Goal: Task Accomplishment & Management: Complete application form

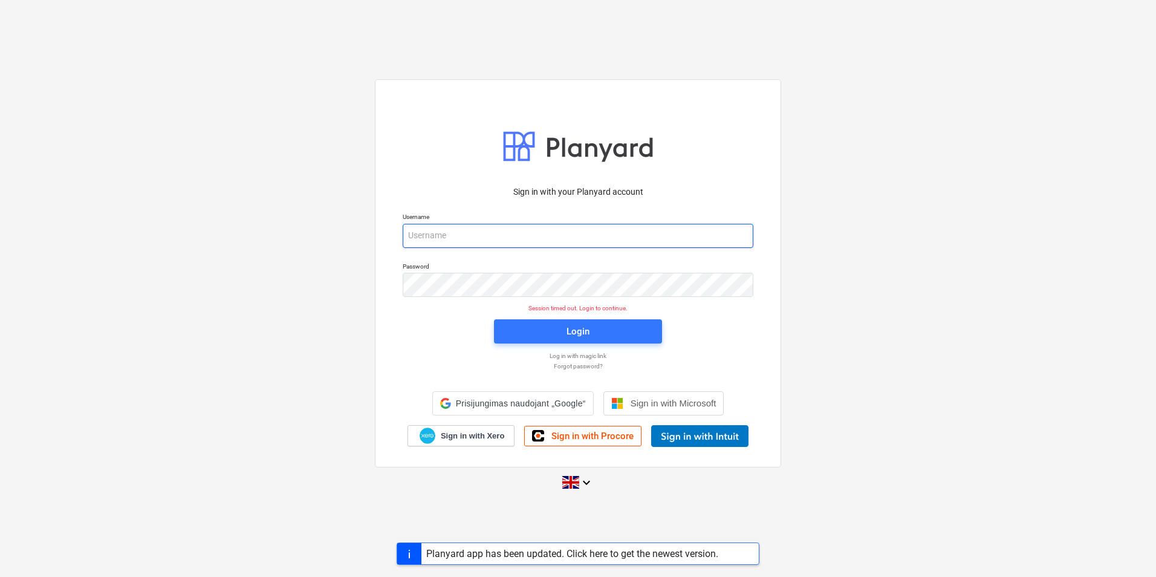
type input "demi.marciukaityte@tudormay.com"
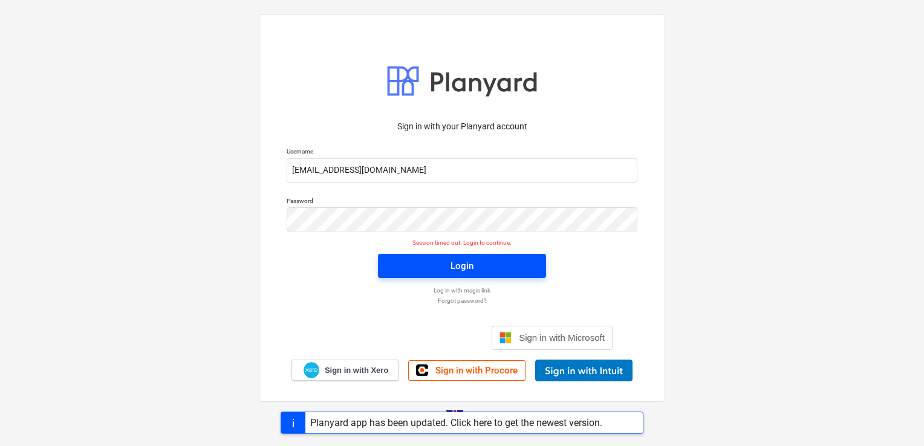
click at [439, 265] on span "Login" at bounding box center [462, 266] width 139 height 16
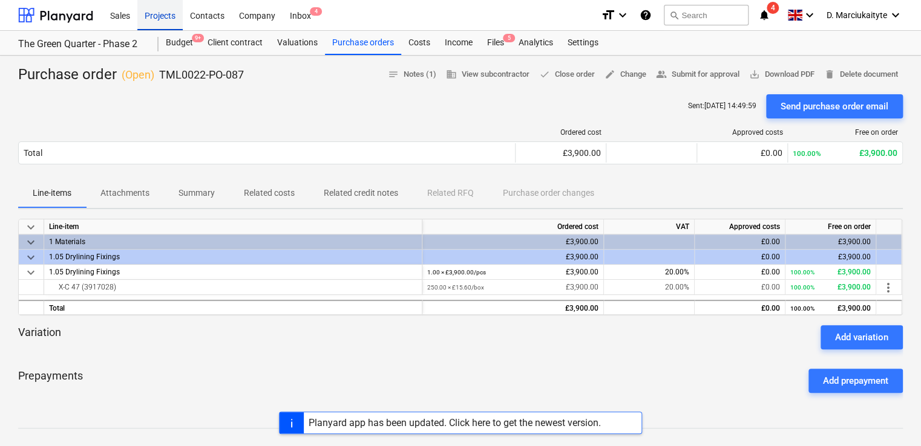
click at [165, 15] on div "Projects" at bounding box center [159, 14] width 45 height 31
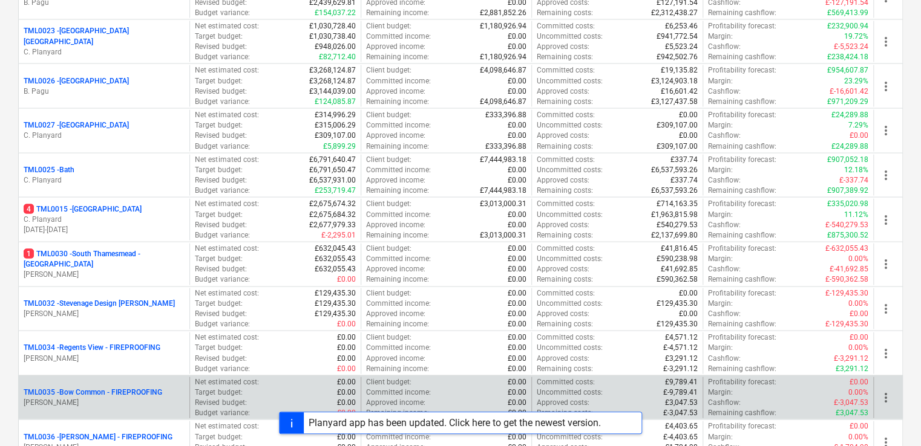
scroll to position [1270, 0]
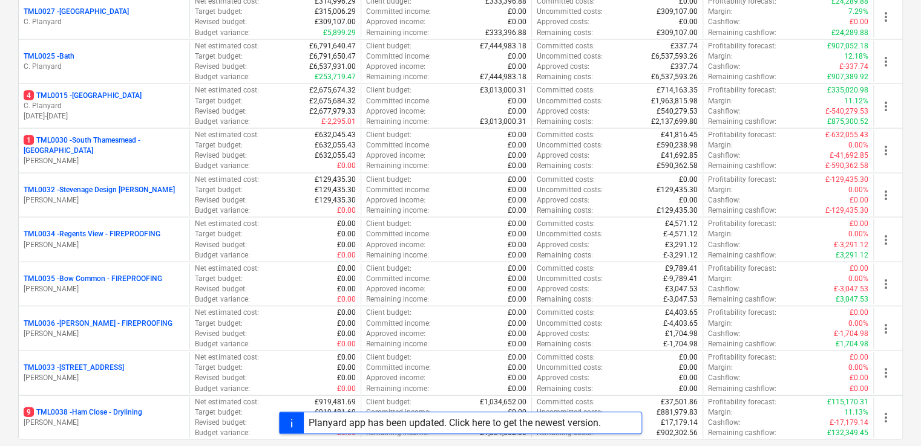
drag, startPoint x: 106, startPoint y: 233, endPoint x: 119, endPoint y: 238, distance: 13.3
click at [106, 235] on p "TML0034 - Regents View - FIREPROOFING" at bounding box center [92, 234] width 137 height 10
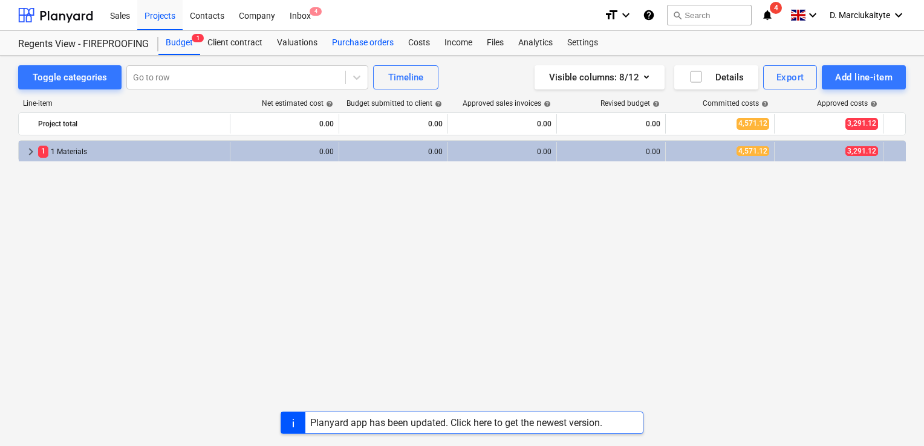
click at [336, 47] on div "Purchase orders" at bounding box center [363, 43] width 76 height 24
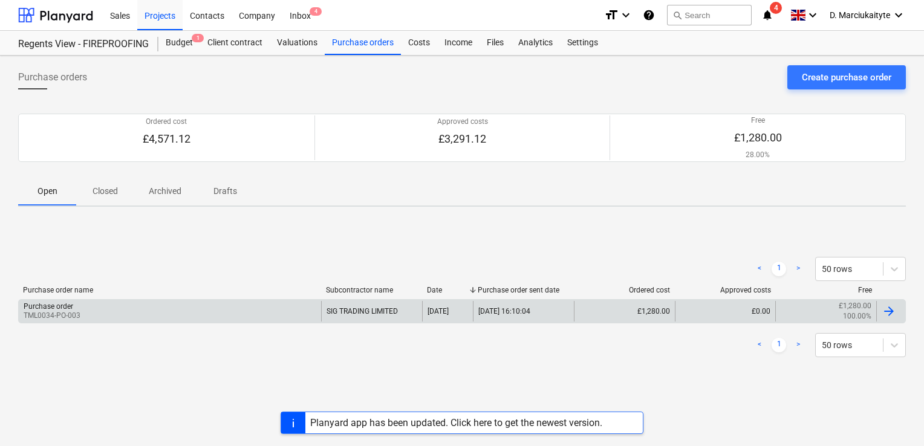
click at [225, 316] on div "Purchase order TML0034-PO-003" at bounding box center [170, 311] width 302 height 21
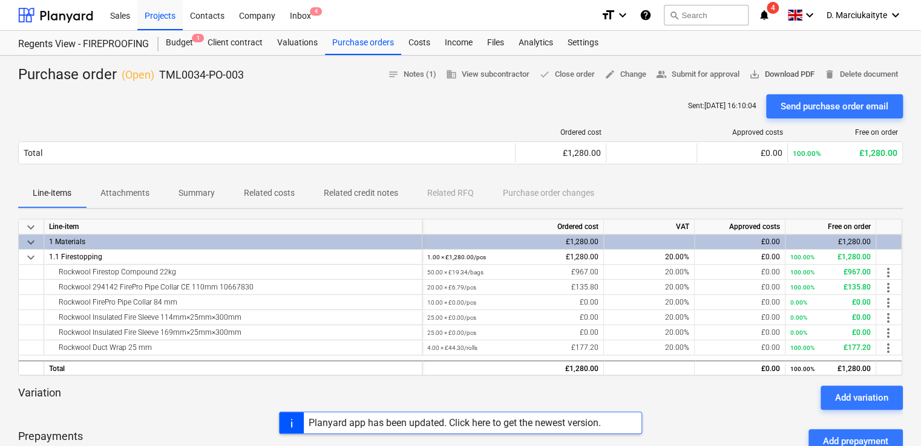
click at [765, 65] on div "Purchase order ( Open ) TML0034-PO-003 notes Notes (1) business View subcontrac…" at bounding box center [460, 416] width 921 height 720
click at [765, 73] on span "save_alt Download PDF" at bounding box center [781, 75] width 65 height 14
click at [378, 49] on div "Purchase orders" at bounding box center [363, 43] width 76 height 24
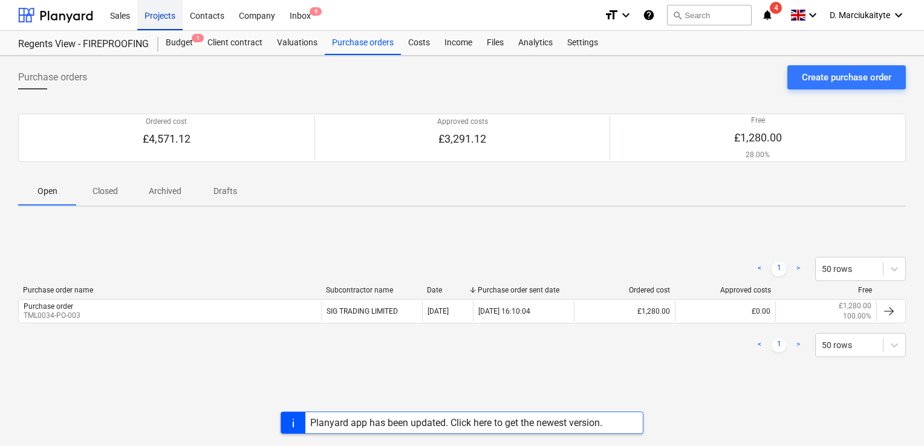
click at [143, 18] on div "Projects" at bounding box center [159, 14] width 45 height 31
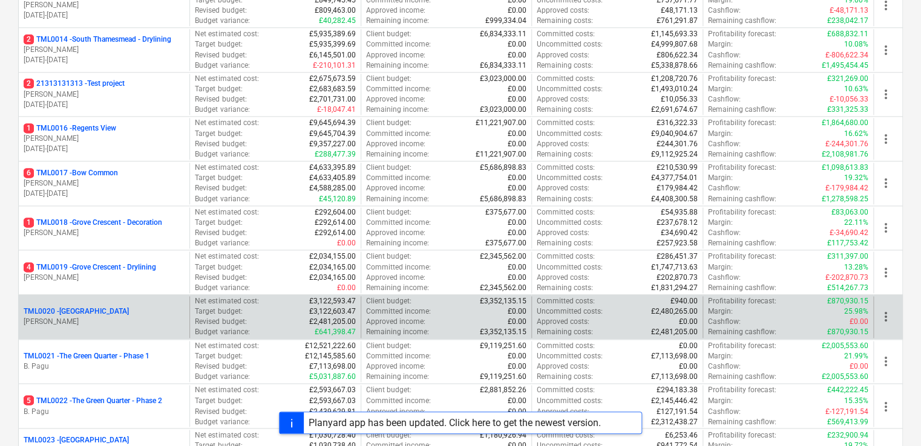
scroll to position [786, 0]
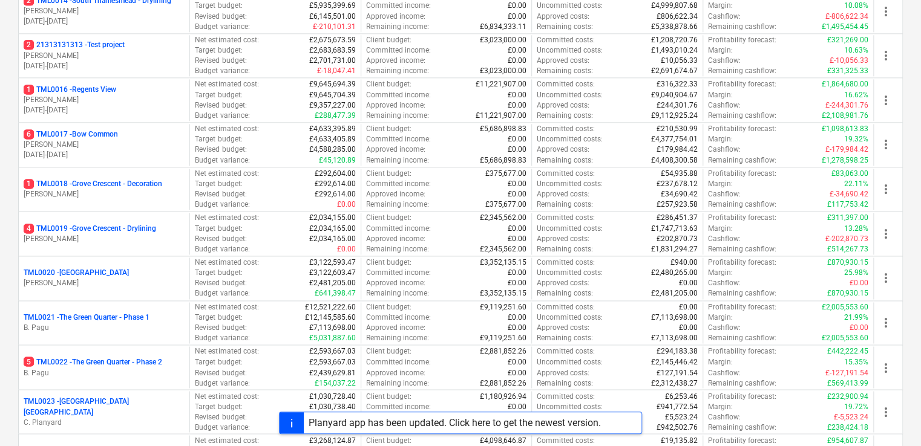
drag, startPoint x: 128, startPoint y: 359, endPoint x: 143, endPoint y: 367, distance: 16.2
click at [129, 360] on p "5 TML0022 - The Green Quarter - Phase 2" at bounding box center [93, 362] width 139 height 10
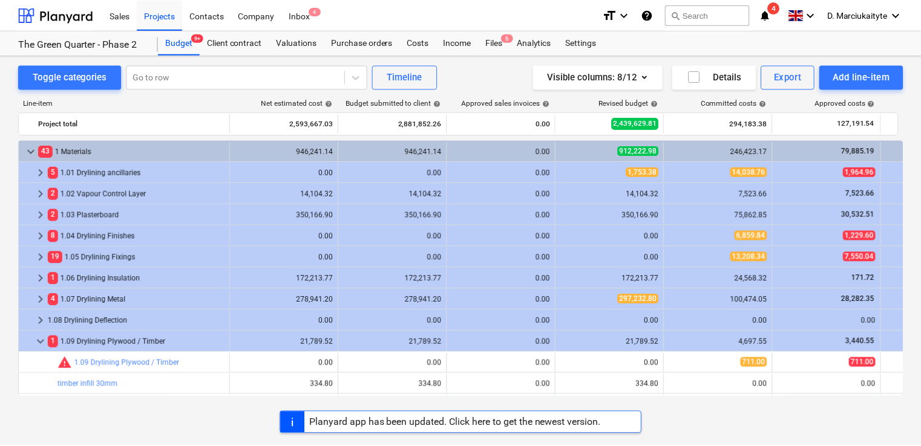
scroll to position [60, 0]
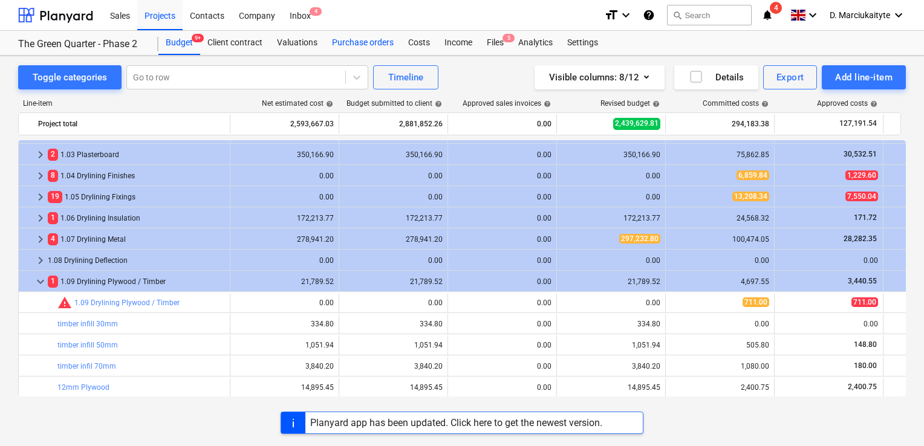
click at [349, 45] on div "Purchase orders" at bounding box center [363, 43] width 76 height 24
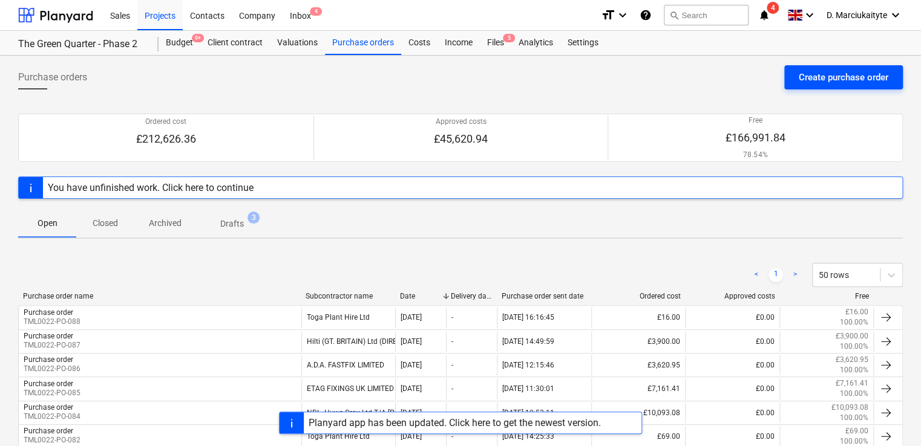
click at [813, 67] on button "Create purchase order" at bounding box center [843, 77] width 119 height 24
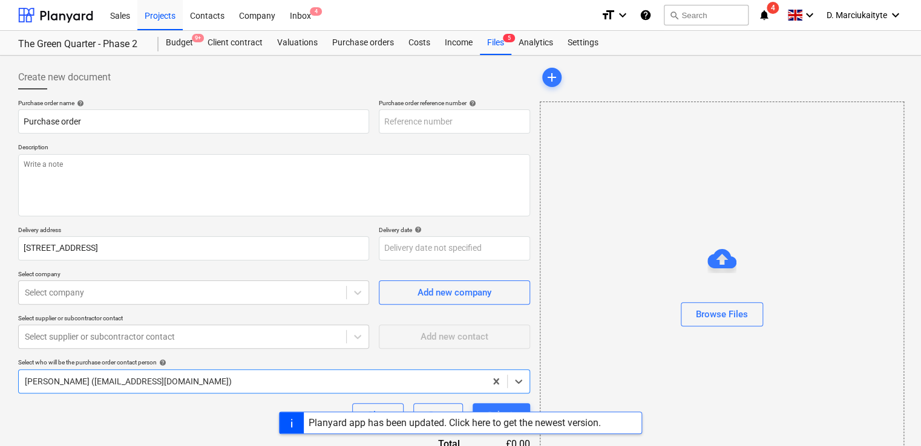
type textarea "x"
type input "TML0022-PO-092"
type textarea "x"
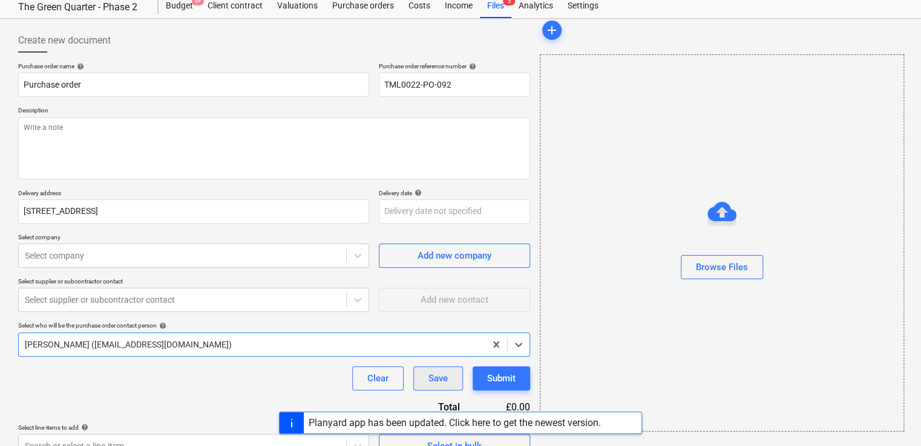
scroll to position [58, 0]
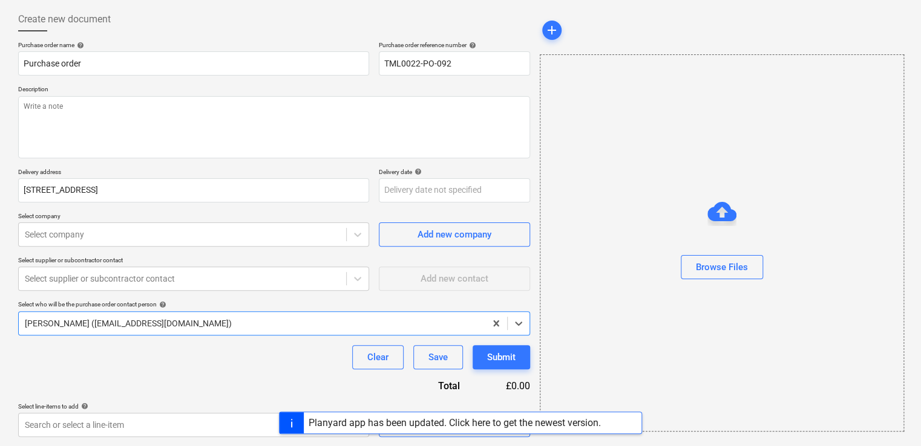
click at [284, 385] on div "Purchase order name help Purchase order Purchase order reference number help TM…" at bounding box center [274, 239] width 512 height 396
click at [225, 417] on div "Planyard app has been updated. Click here to get the newest version." at bounding box center [460, 423] width 921 height 22
click at [573, 424] on div "Planyard app has been updated. Click here to get the newest version." at bounding box center [454, 422] width 292 height 11
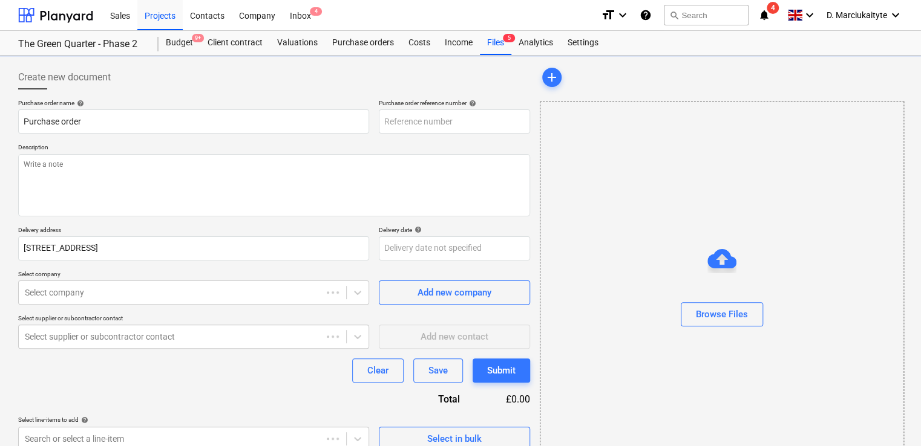
type textarea "x"
type input "TML0022-PO-093"
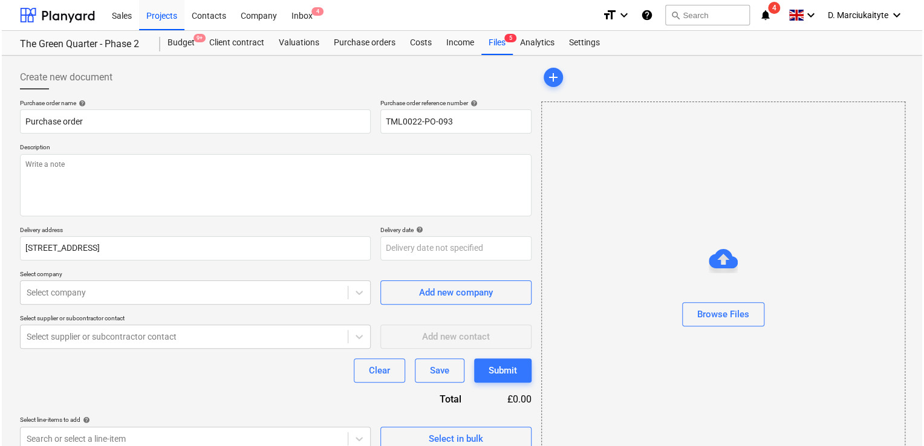
scroll to position [58, 0]
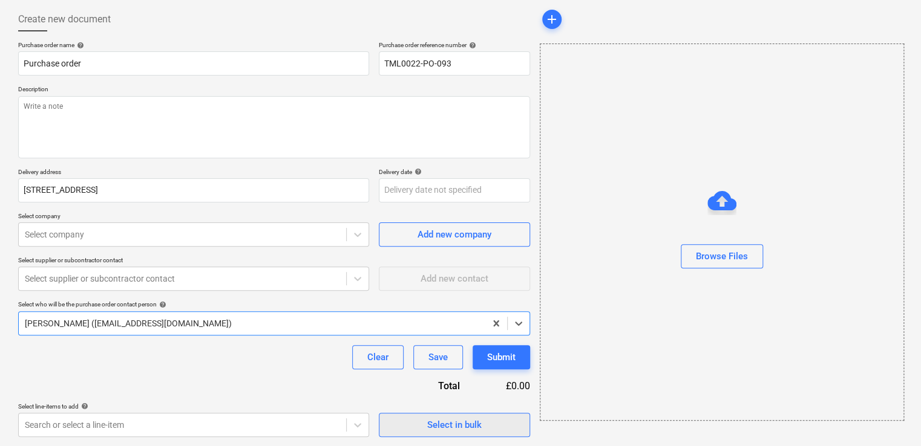
click at [427, 424] on div "Select in bulk" at bounding box center [454, 425] width 54 height 16
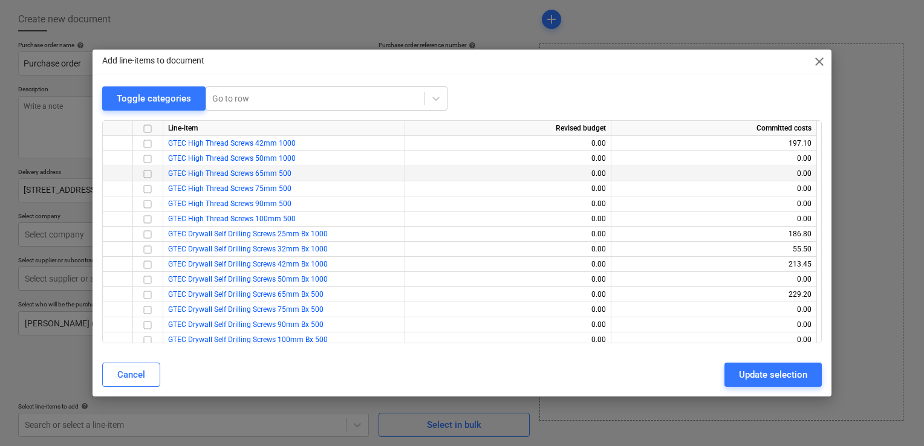
scroll to position [1149, 0]
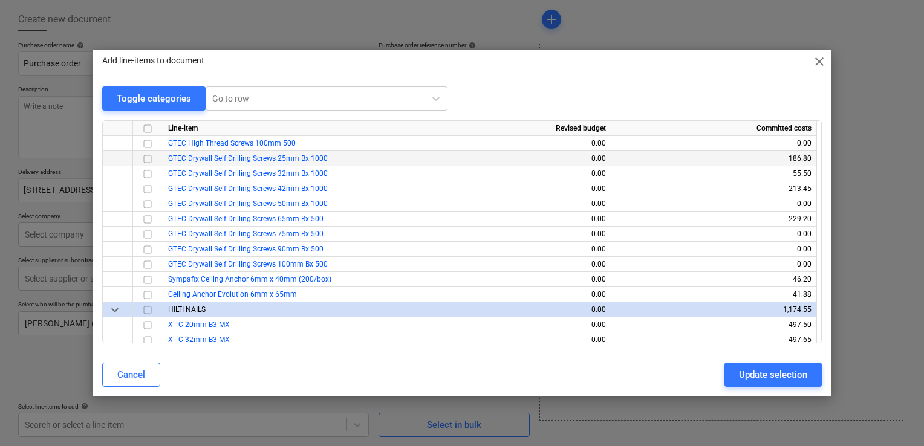
drag, startPoint x: 316, startPoint y: 164, endPoint x: 160, endPoint y: 158, distance: 156.7
click at [0, 0] on div "GTEC Drywall Self Drilling Screws 25mm Bx 1000 0.00 186.80" at bounding box center [0, 0] width 0 height 0
copy span "GTEC Drywall Self Drilling Screws 25mm Bx 1000"
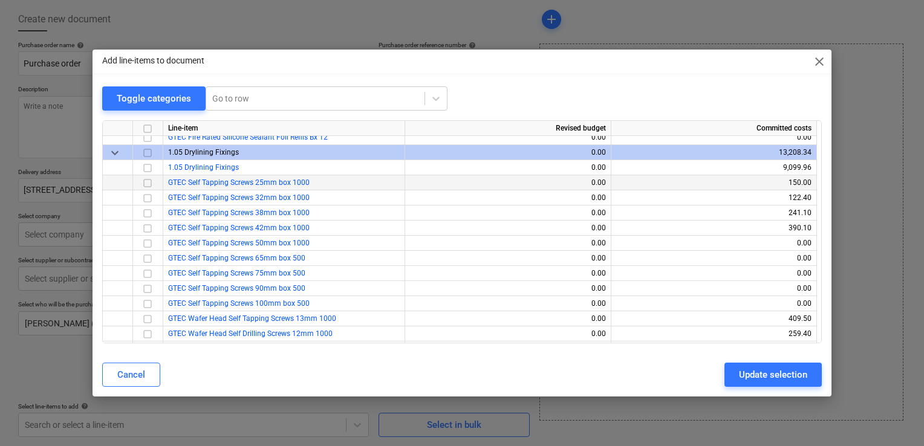
scroll to position [605, 0]
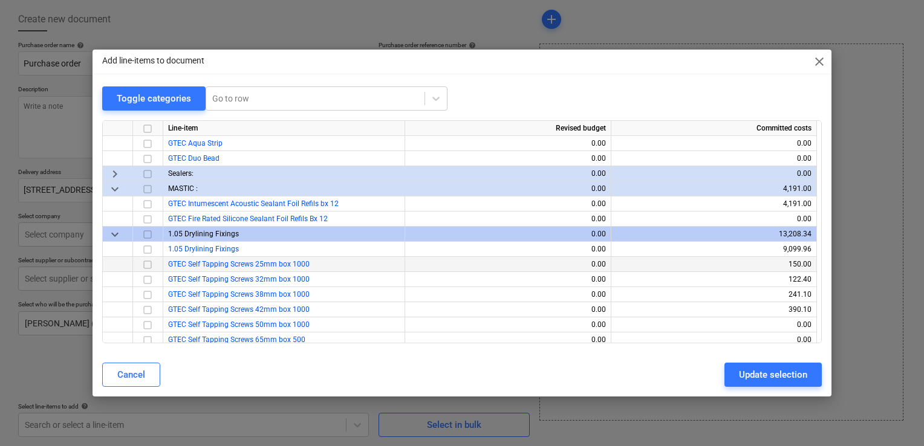
drag, startPoint x: 279, startPoint y: 269, endPoint x: 169, endPoint y: 267, distance: 109.5
click at [169, 267] on div "GTEC Self Tapping Screws 25mm box 1000" at bounding box center [284, 264] width 242 height 15
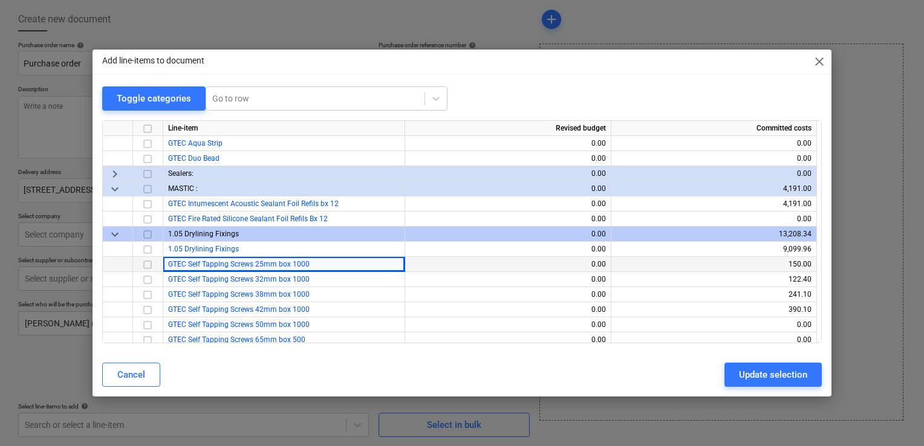
copy span "GTEC Self Tapping Screws 25mm box 1000"
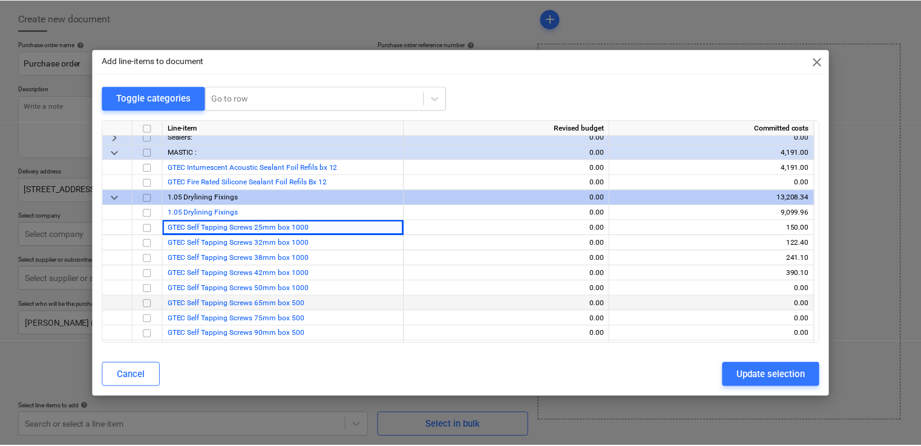
scroll to position [544, 0]
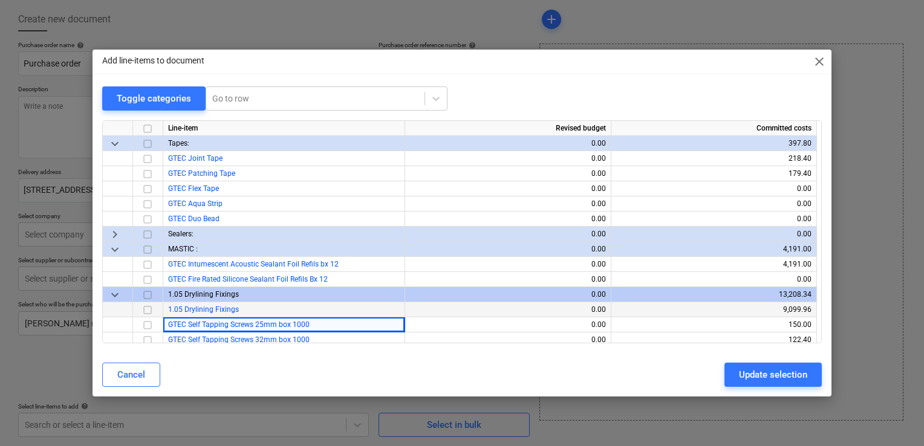
click at [145, 311] on input "checkbox" at bounding box center [147, 310] width 15 height 15
click at [743, 371] on div "Update selection" at bounding box center [773, 375] width 68 height 16
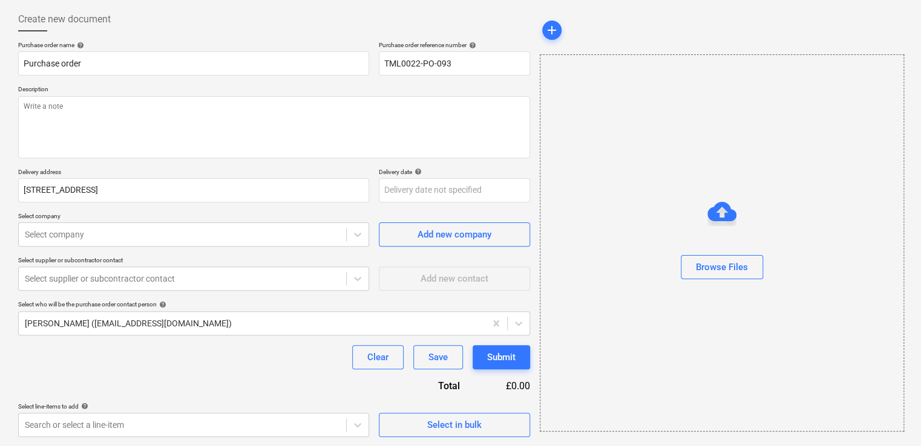
scroll to position [172, 0]
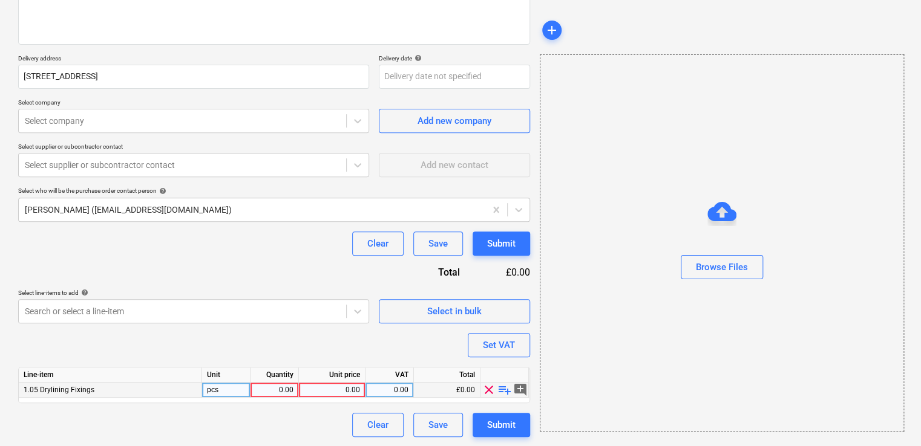
click at [502, 394] on span "playlist_add" at bounding box center [504, 390] width 15 height 15
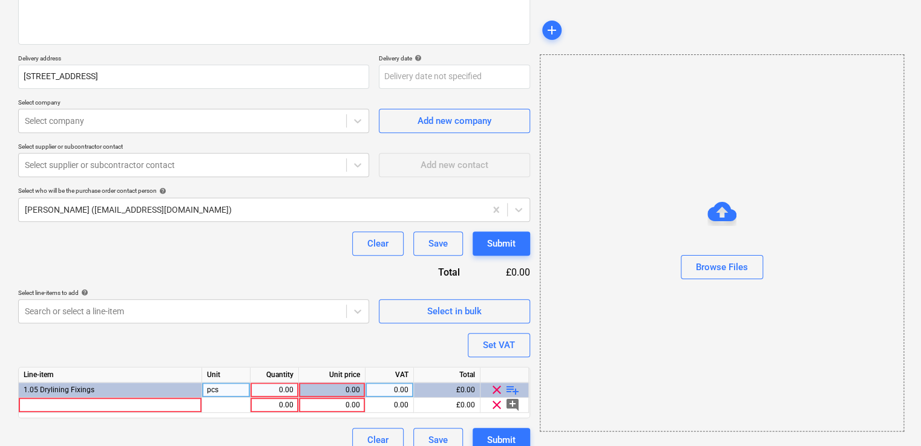
click at [510, 388] on span "playlist_add" at bounding box center [512, 390] width 15 height 15
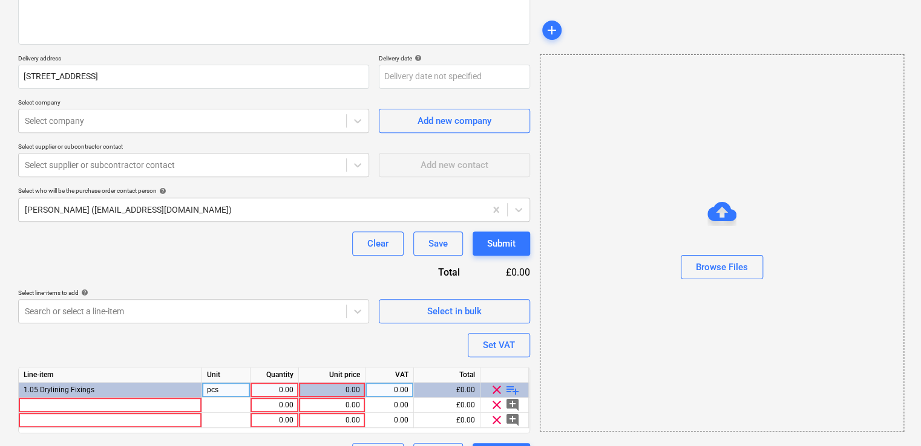
click at [510, 388] on span "playlist_add" at bounding box center [512, 390] width 15 height 15
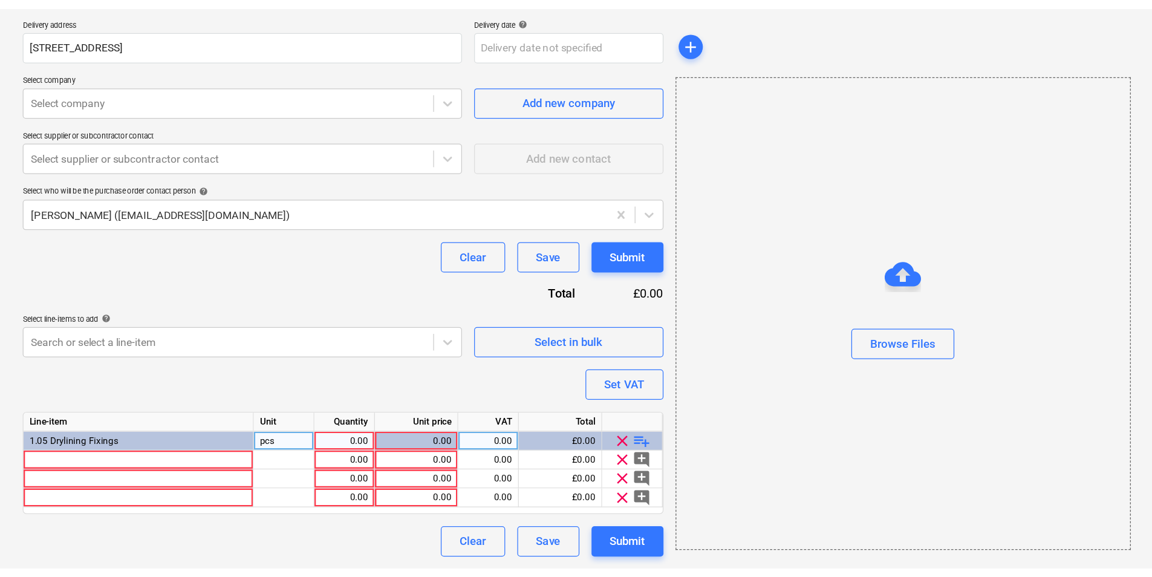
scroll to position [87, 0]
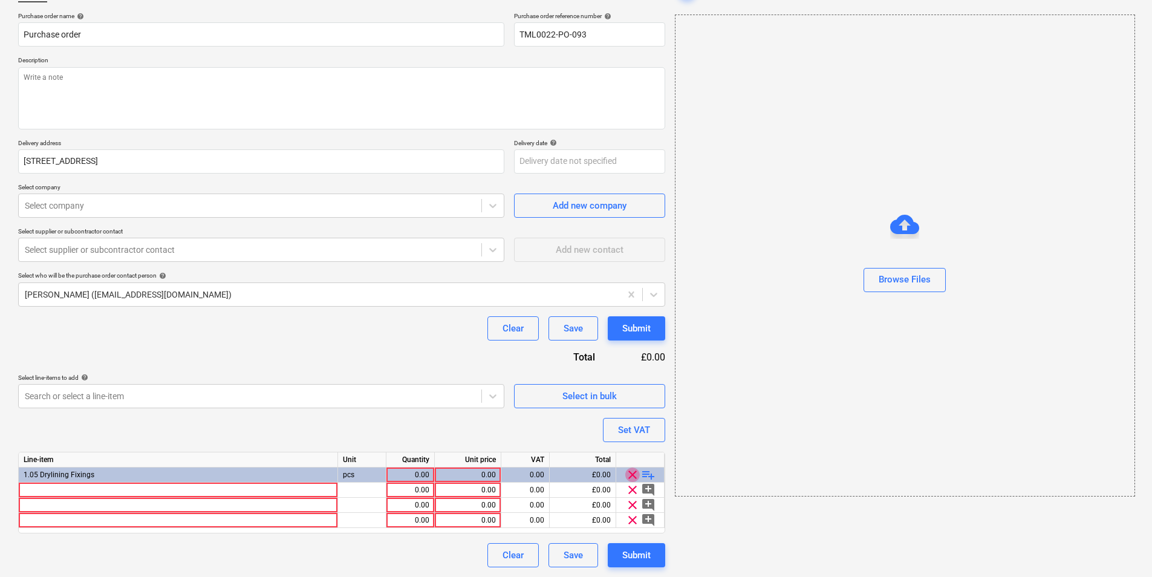
drag, startPoint x: 635, startPoint y: 477, endPoint x: 614, endPoint y: 480, distance: 21.4
click at [633, 446] on span "clear" at bounding box center [632, 475] width 15 height 15
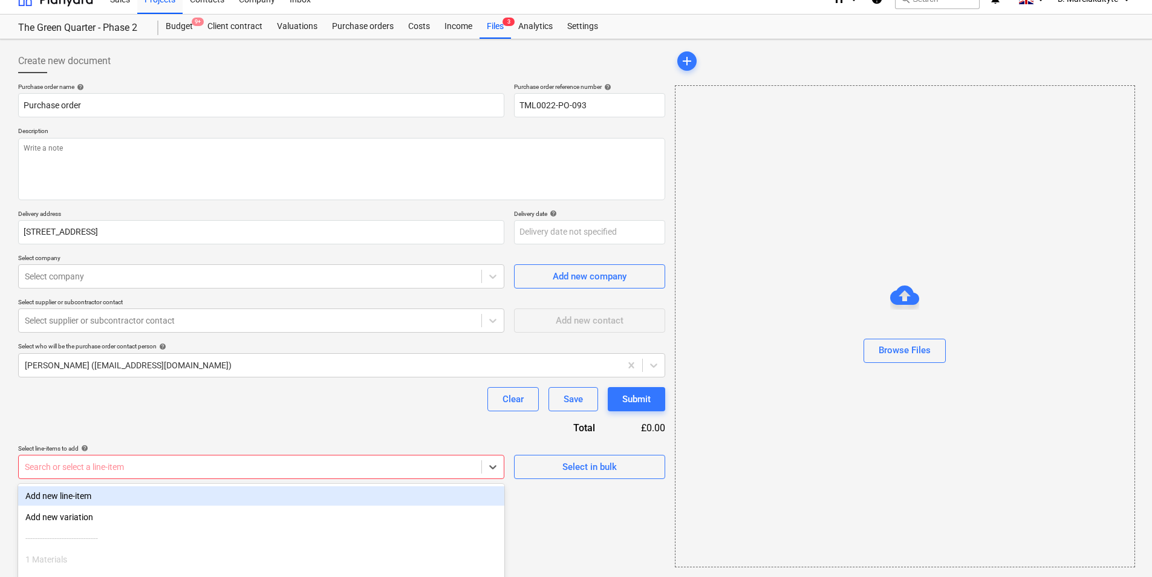
click at [478, 446] on body "Sales Projects Contacts Company Inbox 4 format_size keyboard_arrow_down help se…" at bounding box center [576, 272] width 1152 height 577
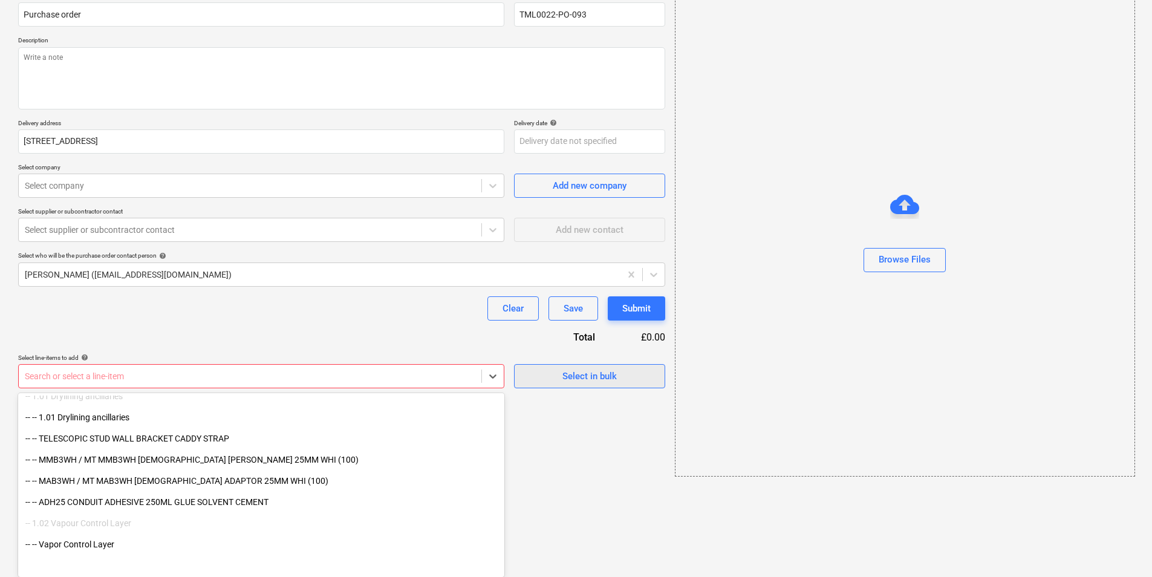
scroll to position [0, 0]
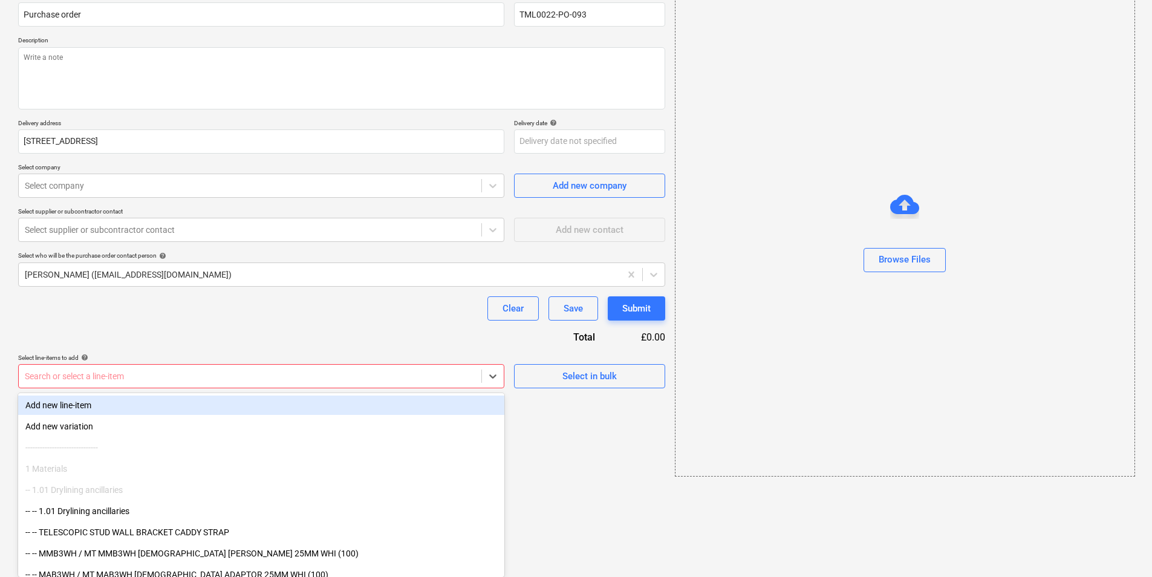
click at [614, 364] on div "Purchase order name help Purchase order Purchase order reference number help TM…" at bounding box center [341, 190] width 647 height 396
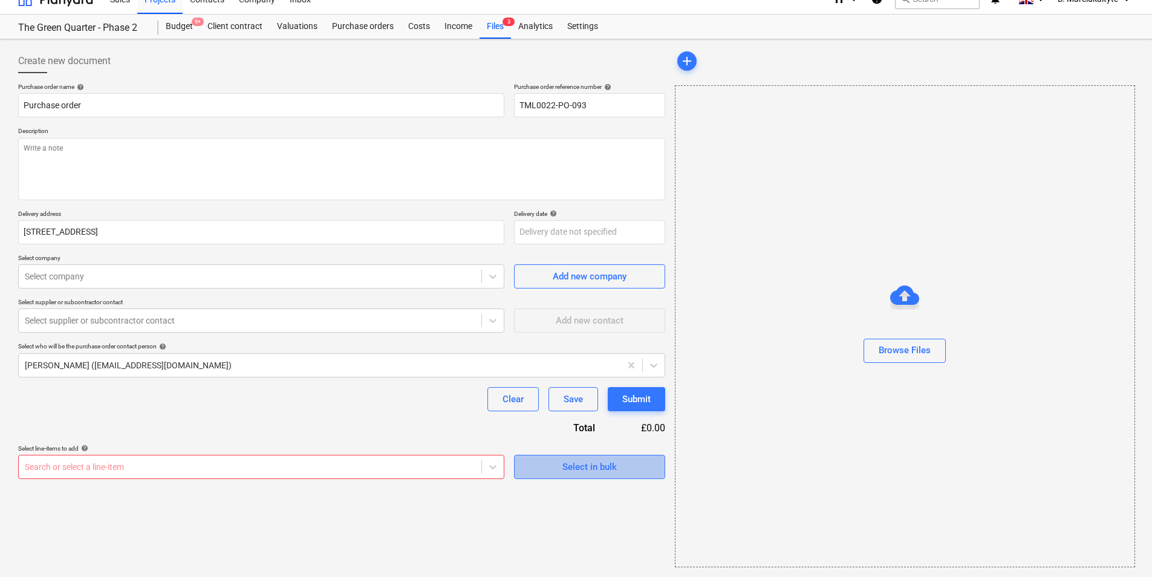
click at [567, 446] on button "Select in bulk" at bounding box center [589, 467] width 151 height 24
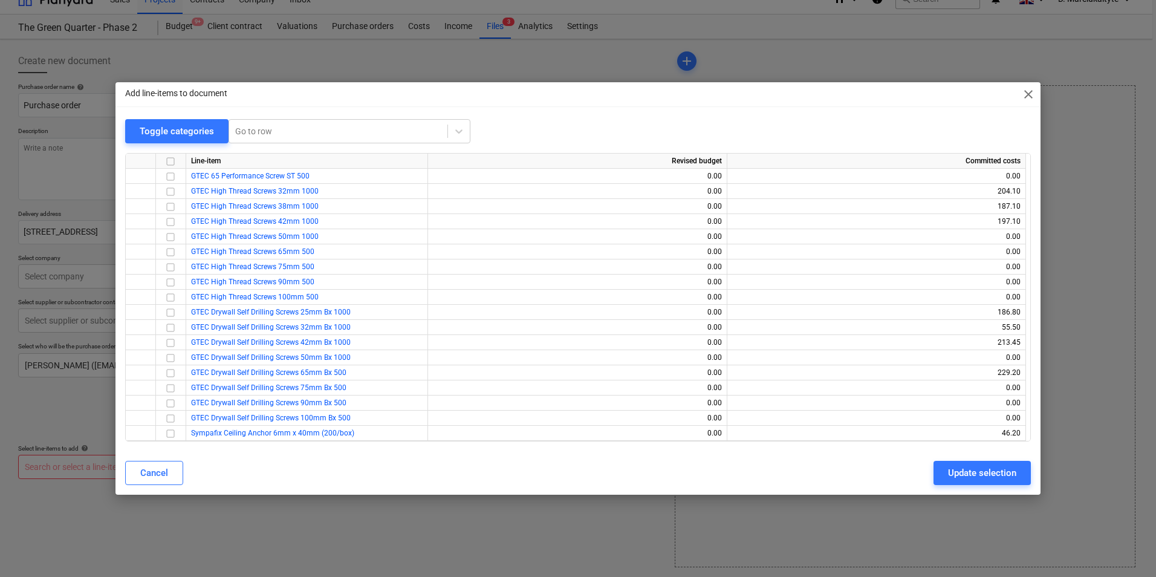
scroll to position [968, 0]
type textarea "x"
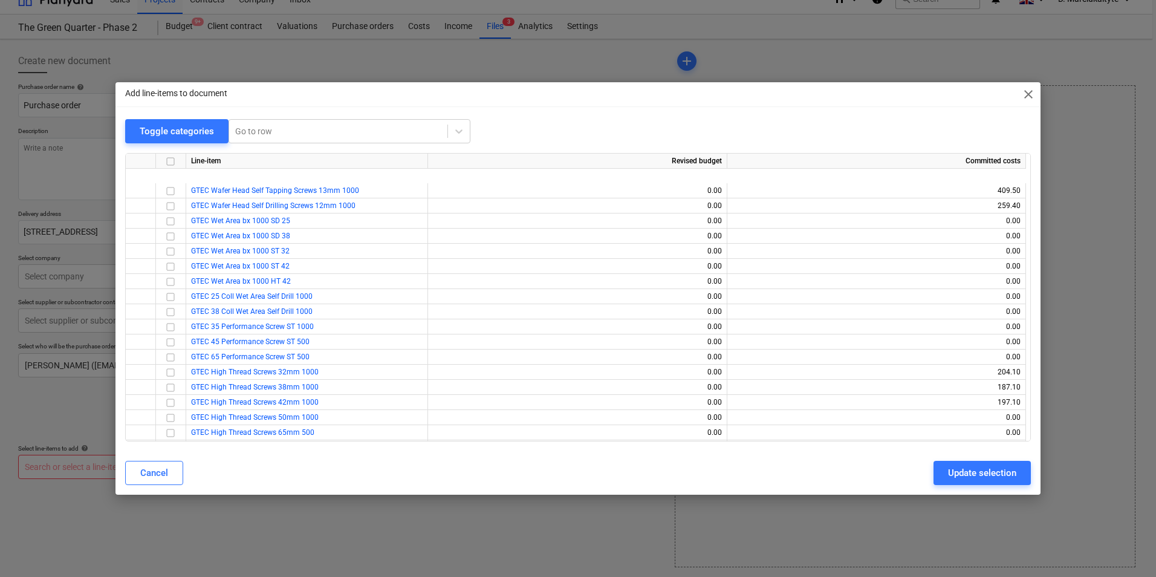
scroll to position [847, 0]
